Goal: Task Accomplishment & Management: Use online tool/utility

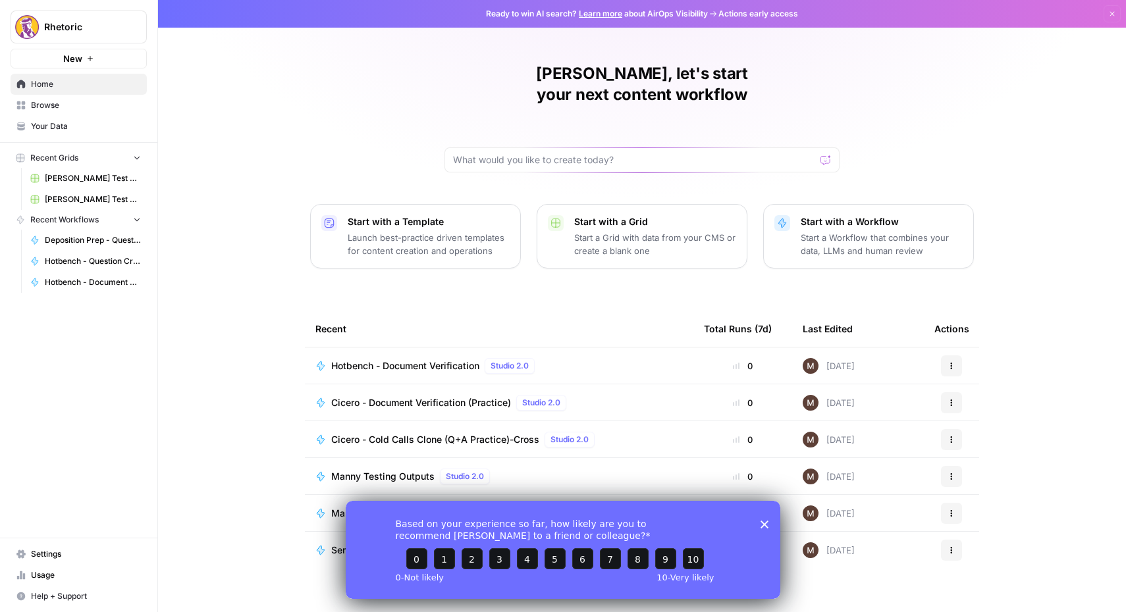
click at [764, 524] on polygon "Close survey" at bounding box center [764, 524] width 8 height 8
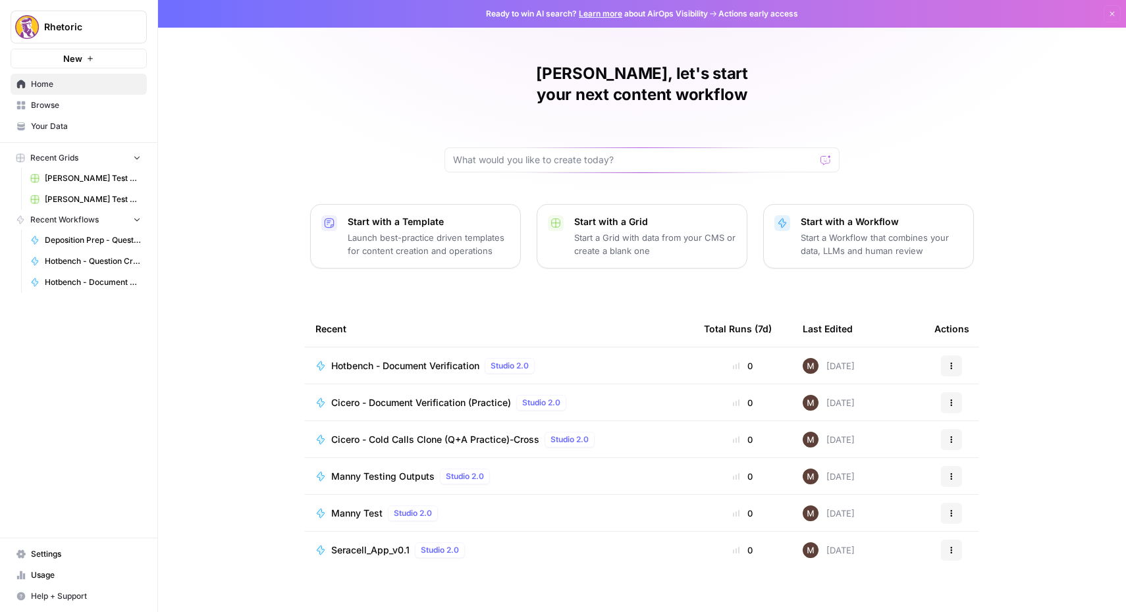
click at [58, 108] on span "Browse" at bounding box center [86, 105] width 110 height 12
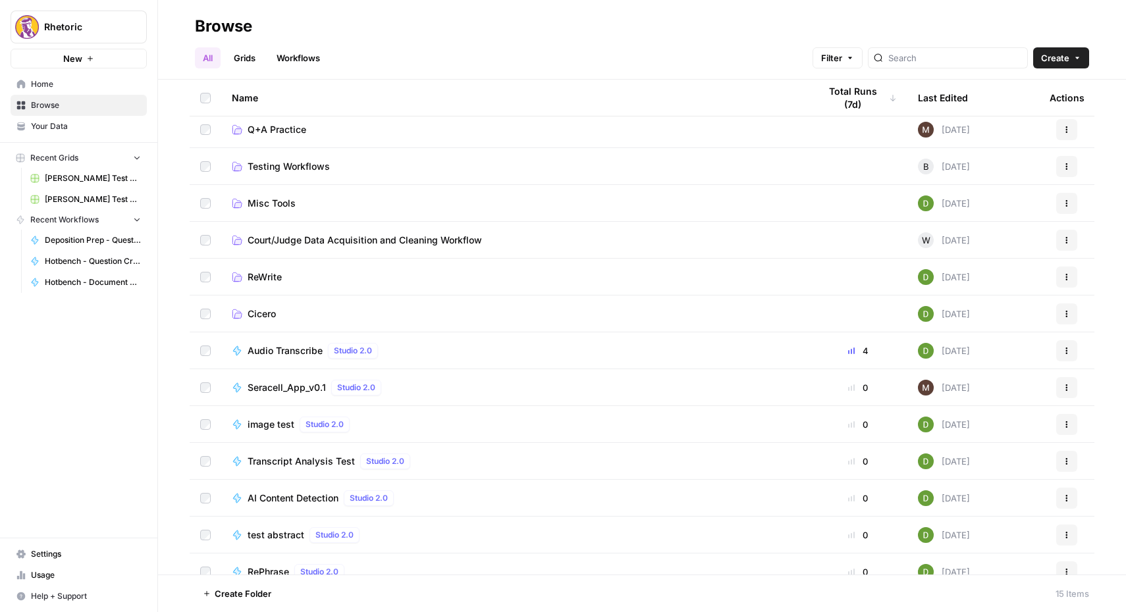
scroll to position [84, 0]
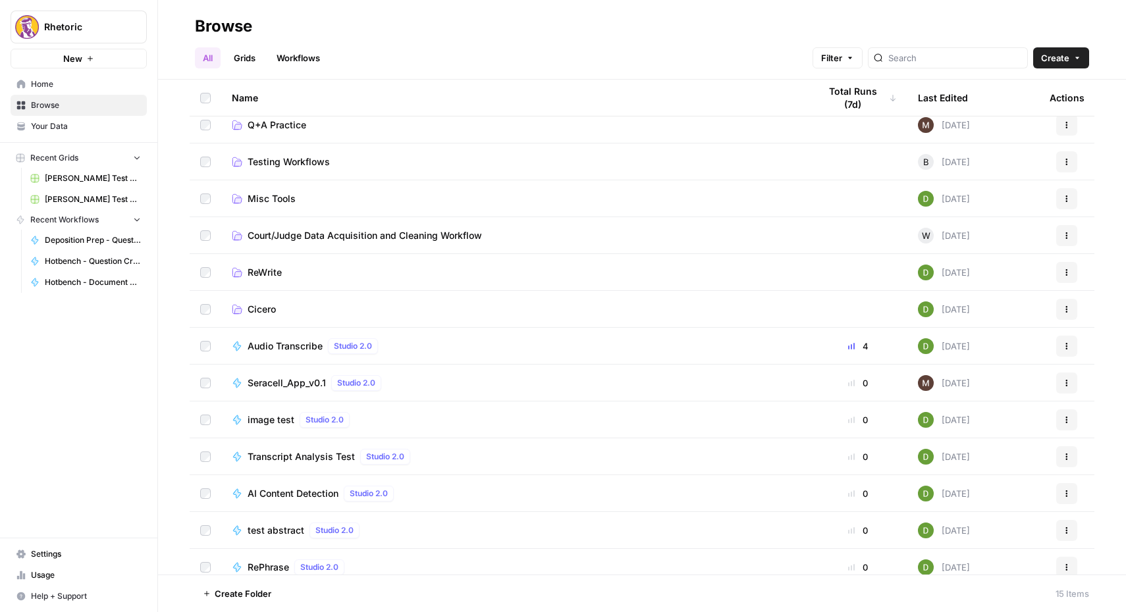
click at [262, 309] on span "Cicero" at bounding box center [262, 309] width 28 height 13
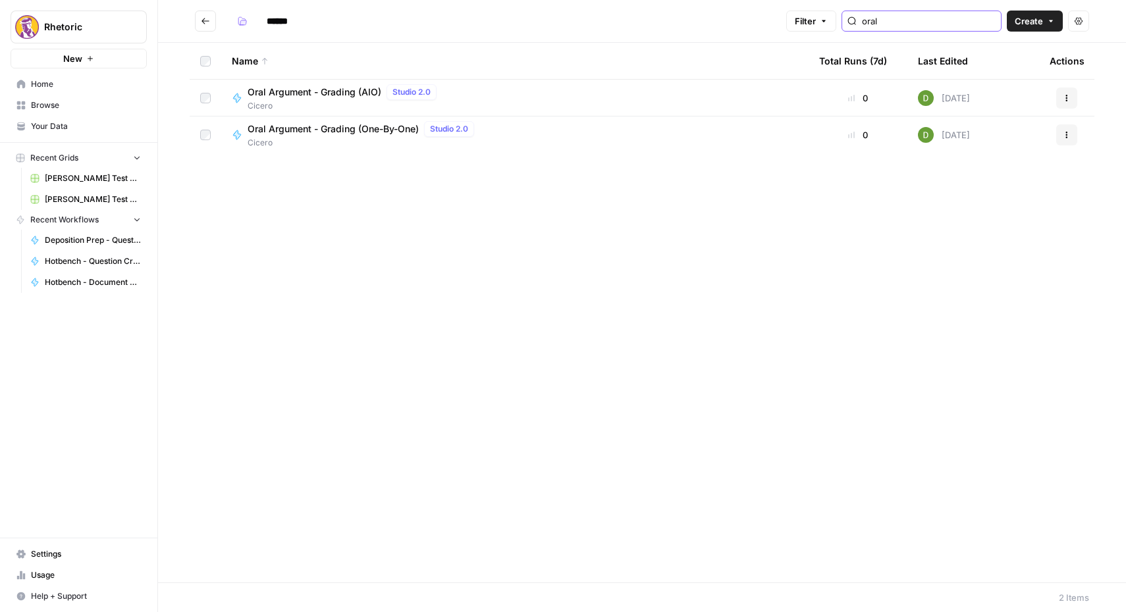
type input "oral"
click at [280, 97] on span "Oral Argument - Grading (AIO)" at bounding box center [315, 92] width 134 height 13
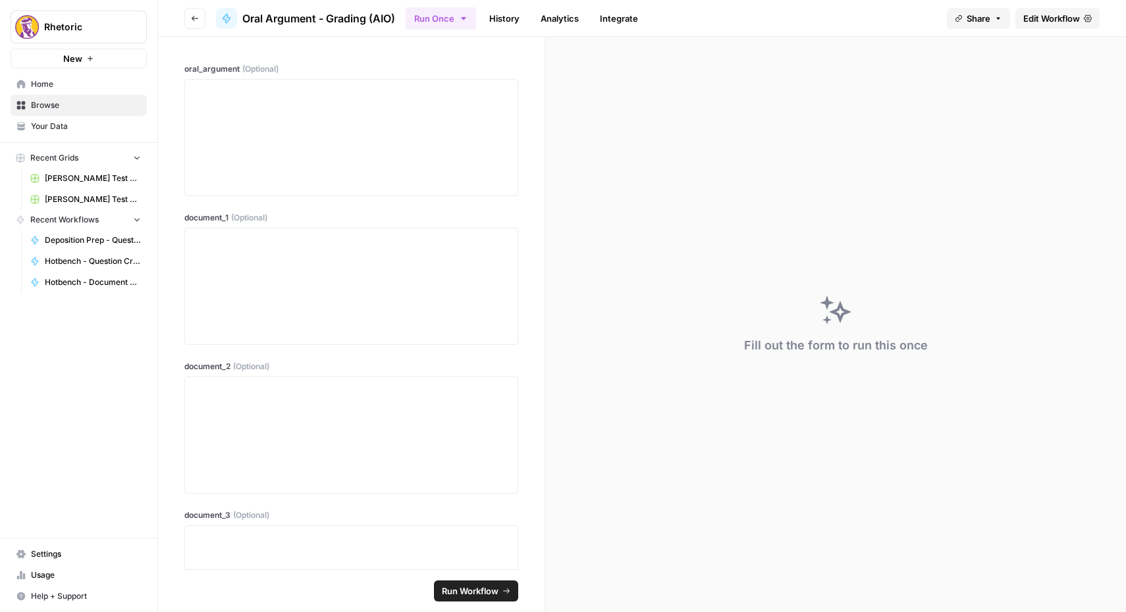
click at [1063, 19] on span "Edit Workflow" at bounding box center [1051, 18] width 57 height 13
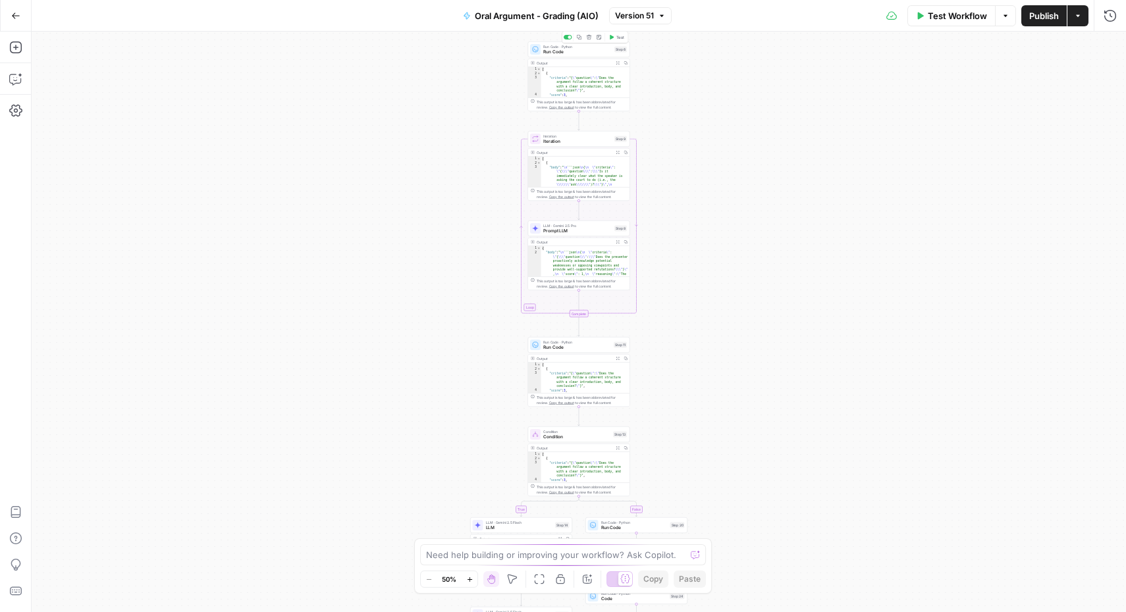
click at [577, 51] on span "Run Code" at bounding box center [577, 52] width 68 height 7
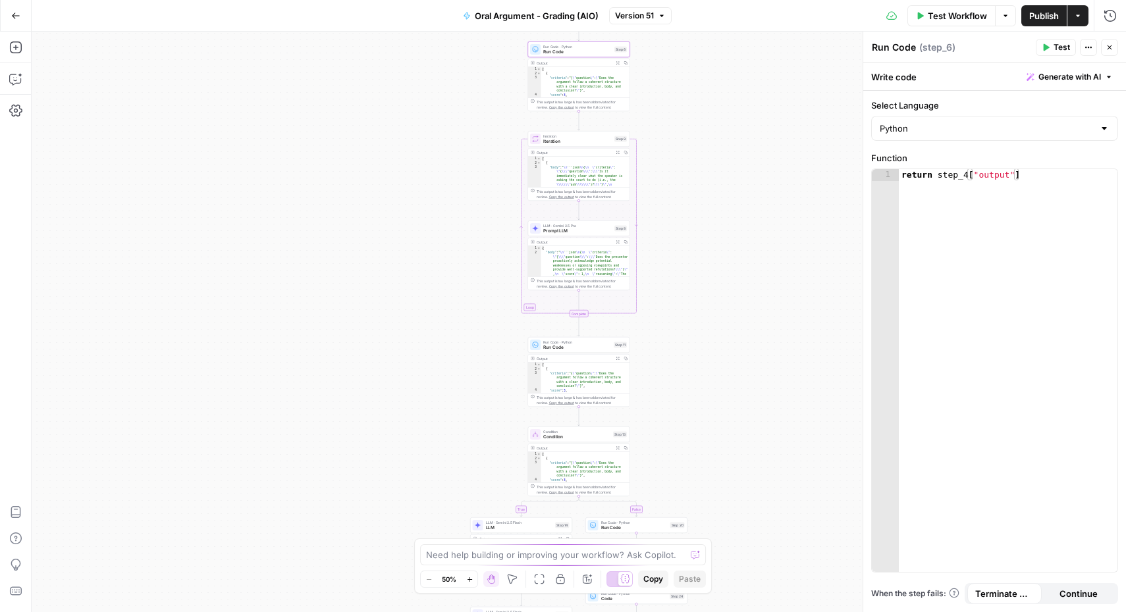
type textarea "**********"
click at [574, 85] on div "[ { "criteria" : "{ \" question \" : \" Does the argument follow a coherent str…" at bounding box center [585, 125] width 89 height 117
click at [564, 63] on div "Output" at bounding box center [574, 63] width 75 height 5
click at [562, 144] on span "Iteration" at bounding box center [577, 141] width 68 height 7
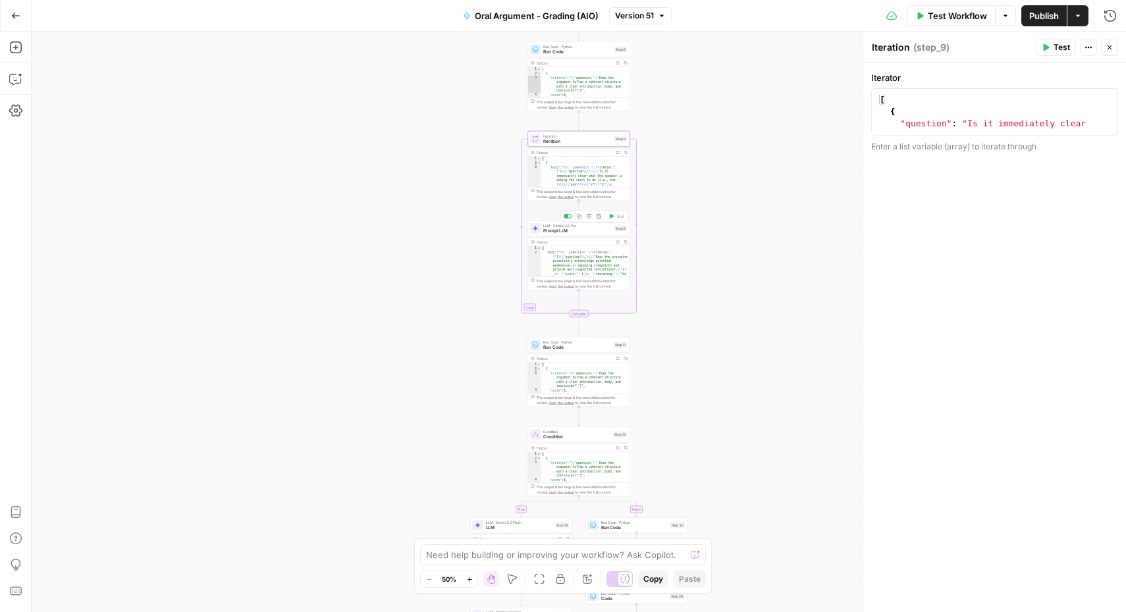
click at [555, 233] on span "Prompt LLM" at bounding box center [577, 231] width 68 height 7
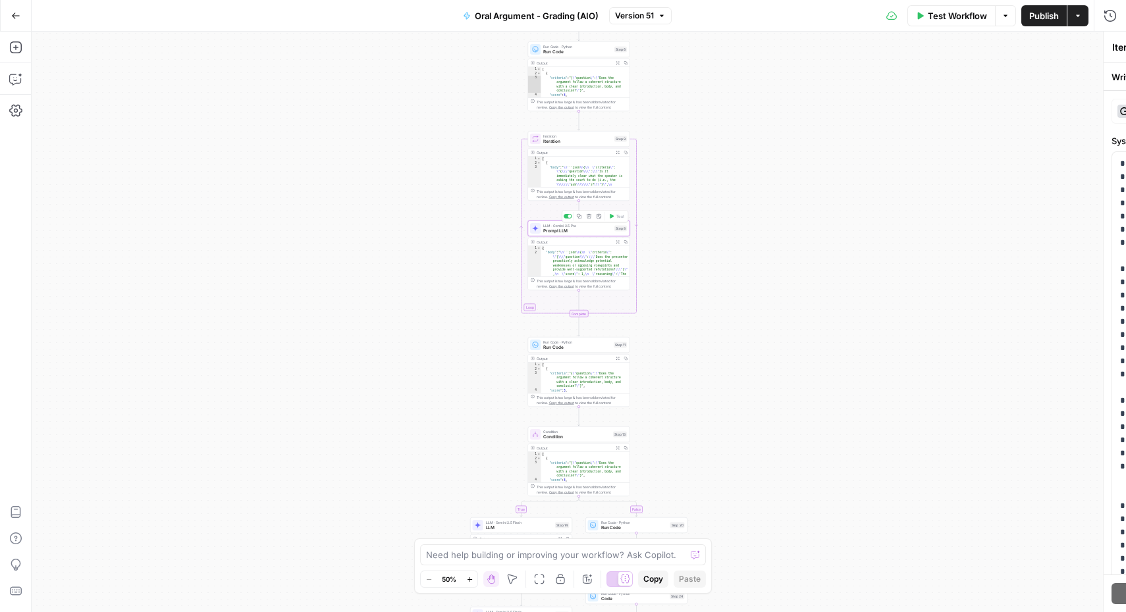
type textarea "Prompt LLM"
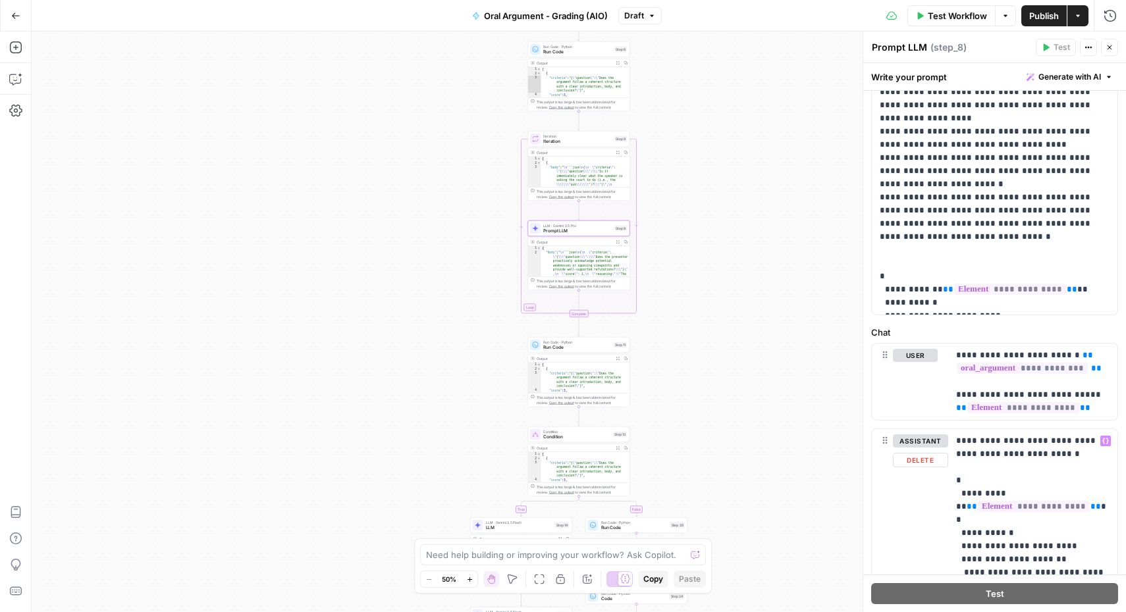
scroll to position [448, 0]
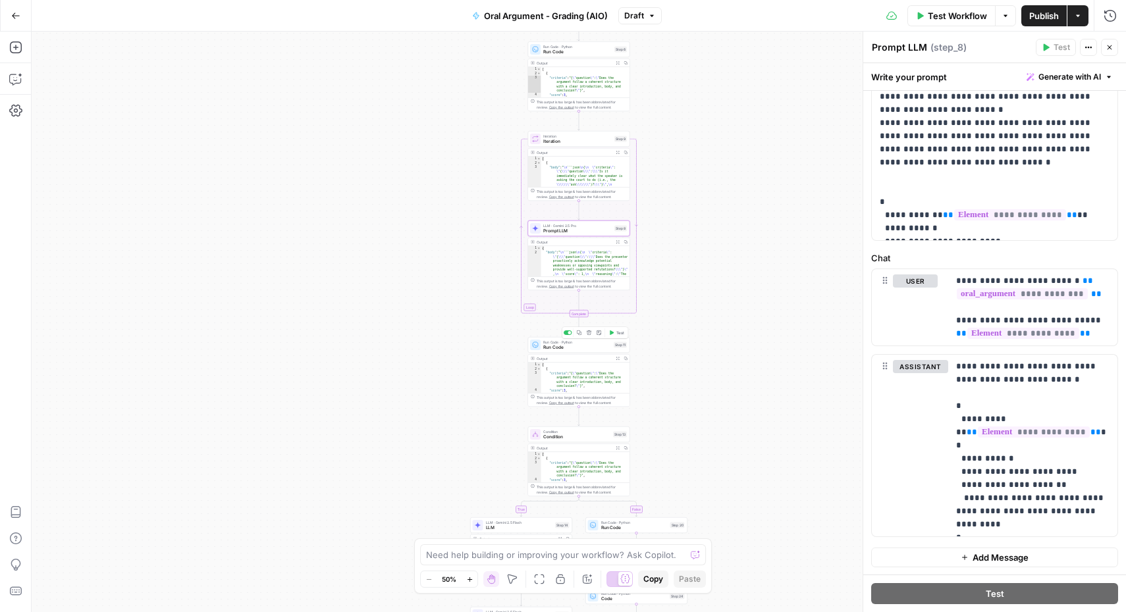
click at [574, 348] on span "Run Code" at bounding box center [577, 347] width 68 height 7
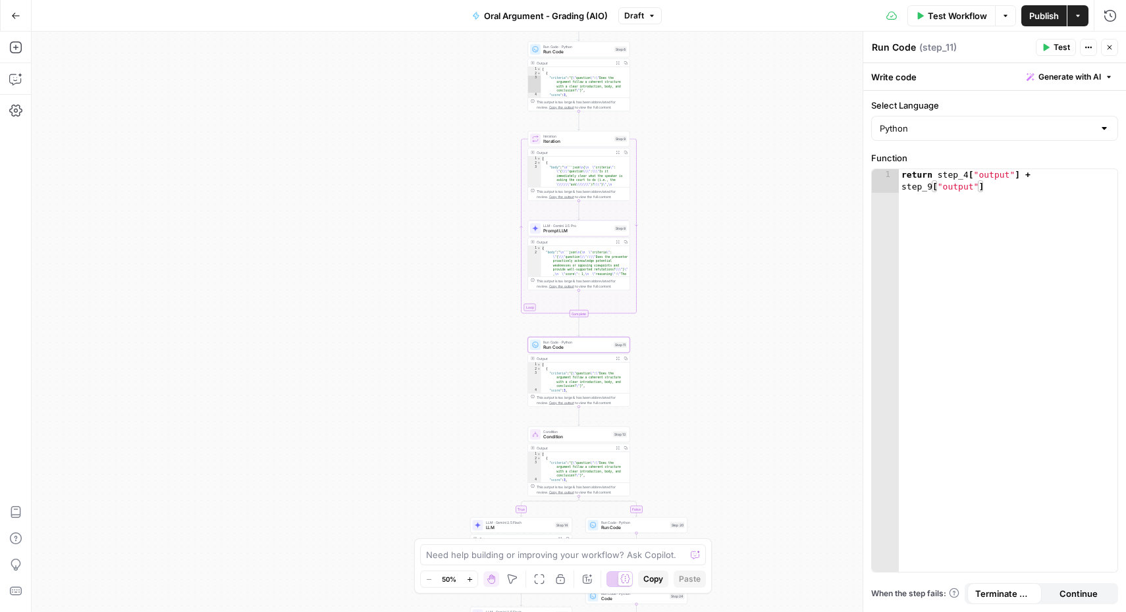
click at [568, 434] on span "Condition" at bounding box center [576, 437] width 67 height 7
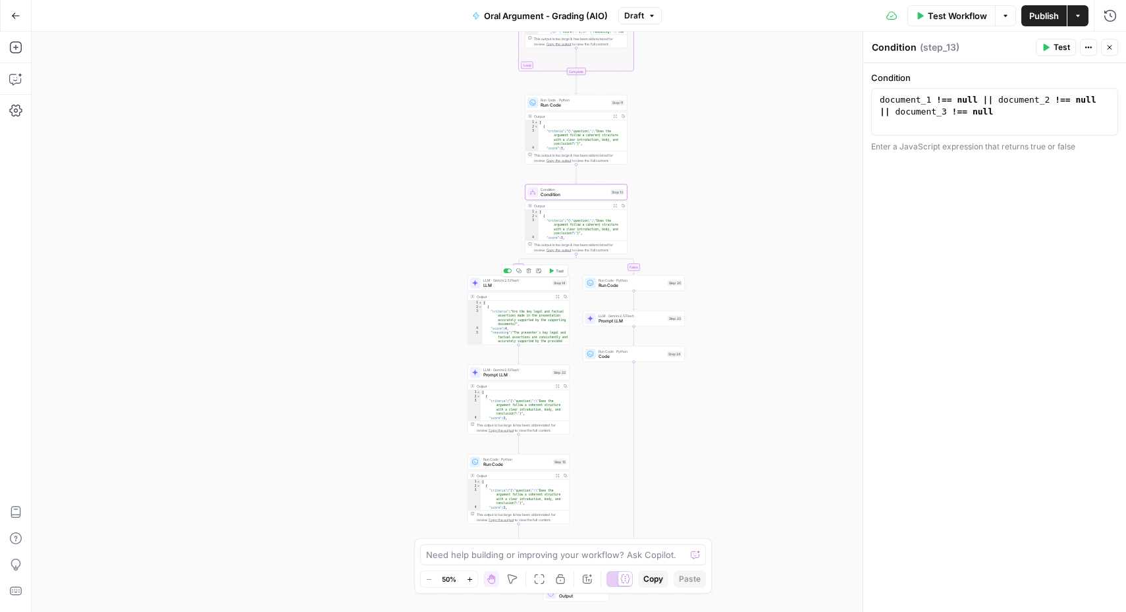
click at [505, 288] on span "LLM" at bounding box center [516, 285] width 67 height 7
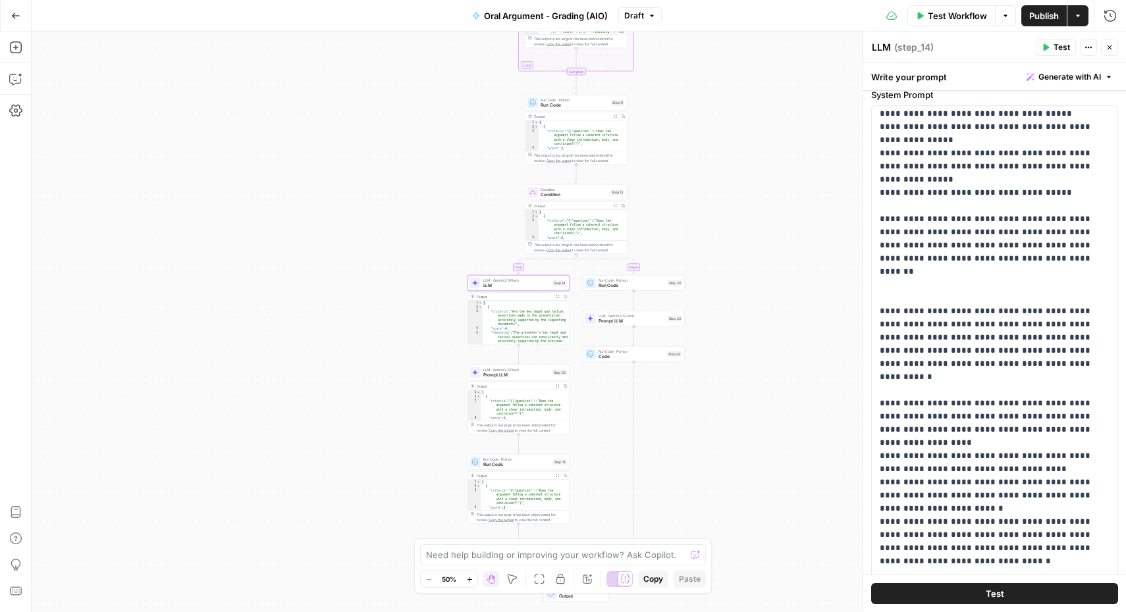
scroll to position [0, 0]
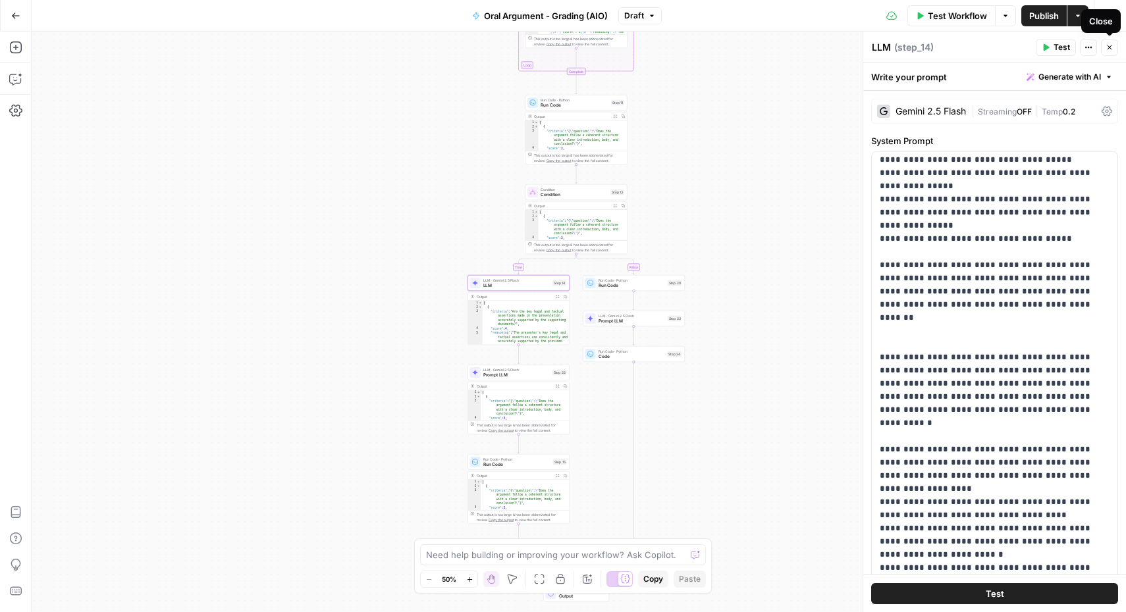
click at [1105, 47] on icon "button" at bounding box center [1109, 47] width 8 height 8
